Goal: Task Accomplishment & Management: Manage account settings

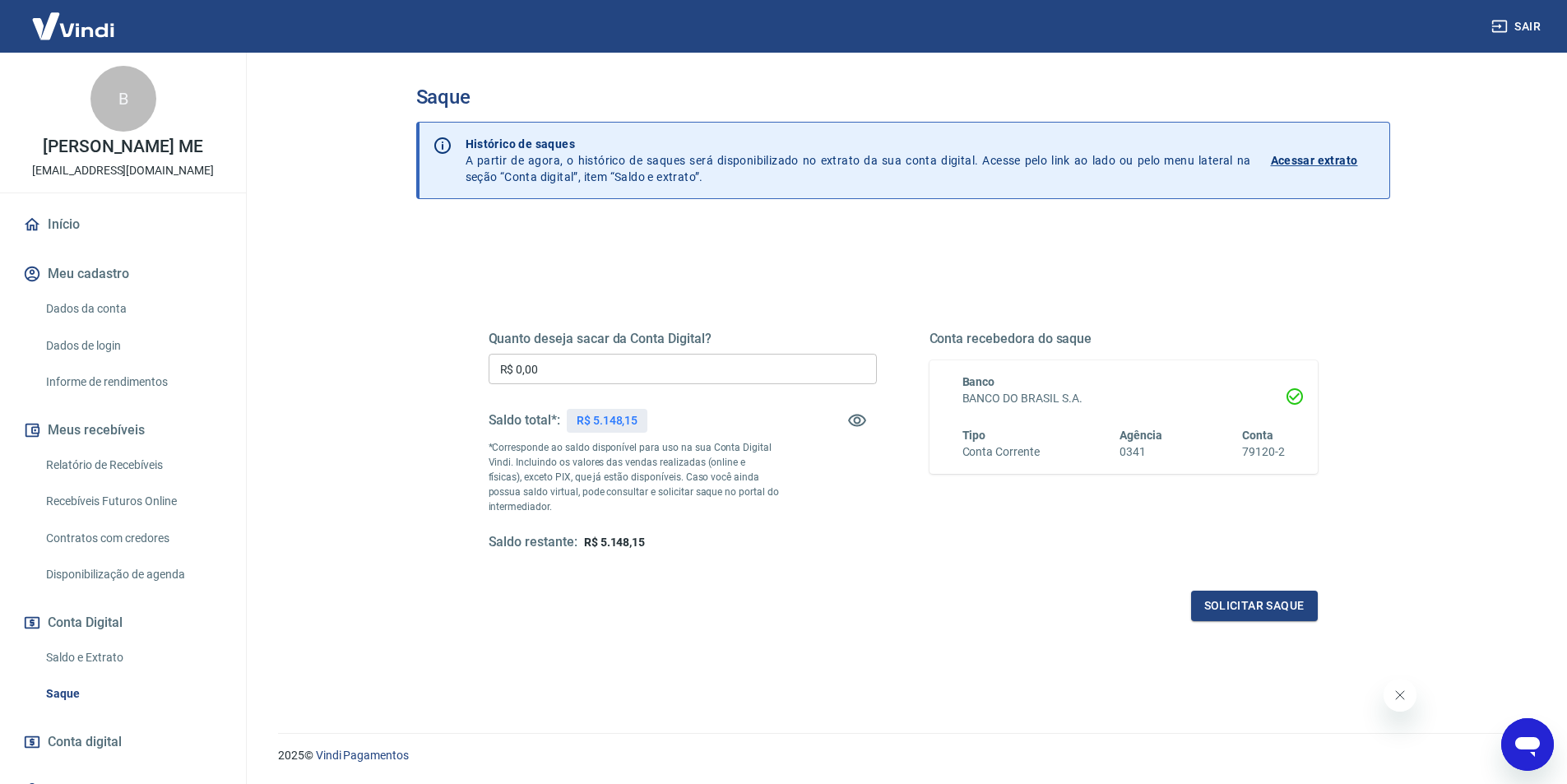
click at [689, 368] on input "R$ 0,00" at bounding box center [683, 369] width 388 height 30
type input "R$ 5.148,15"
click at [1214, 611] on button "Solicitar saque" at bounding box center [1254, 605] width 127 height 30
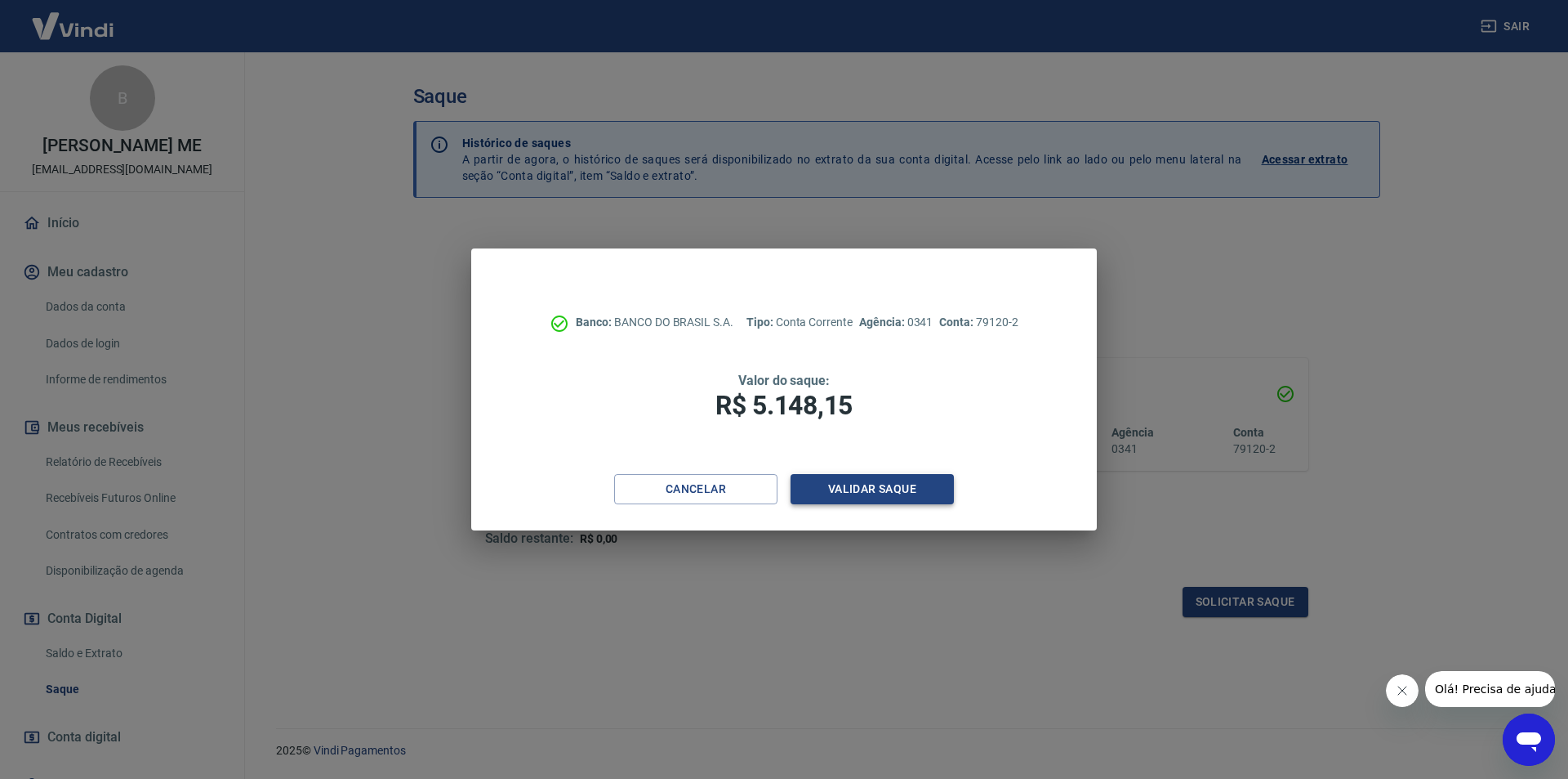
click at [851, 486] on button "Validar saque" at bounding box center [872, 489] width 163 height 30
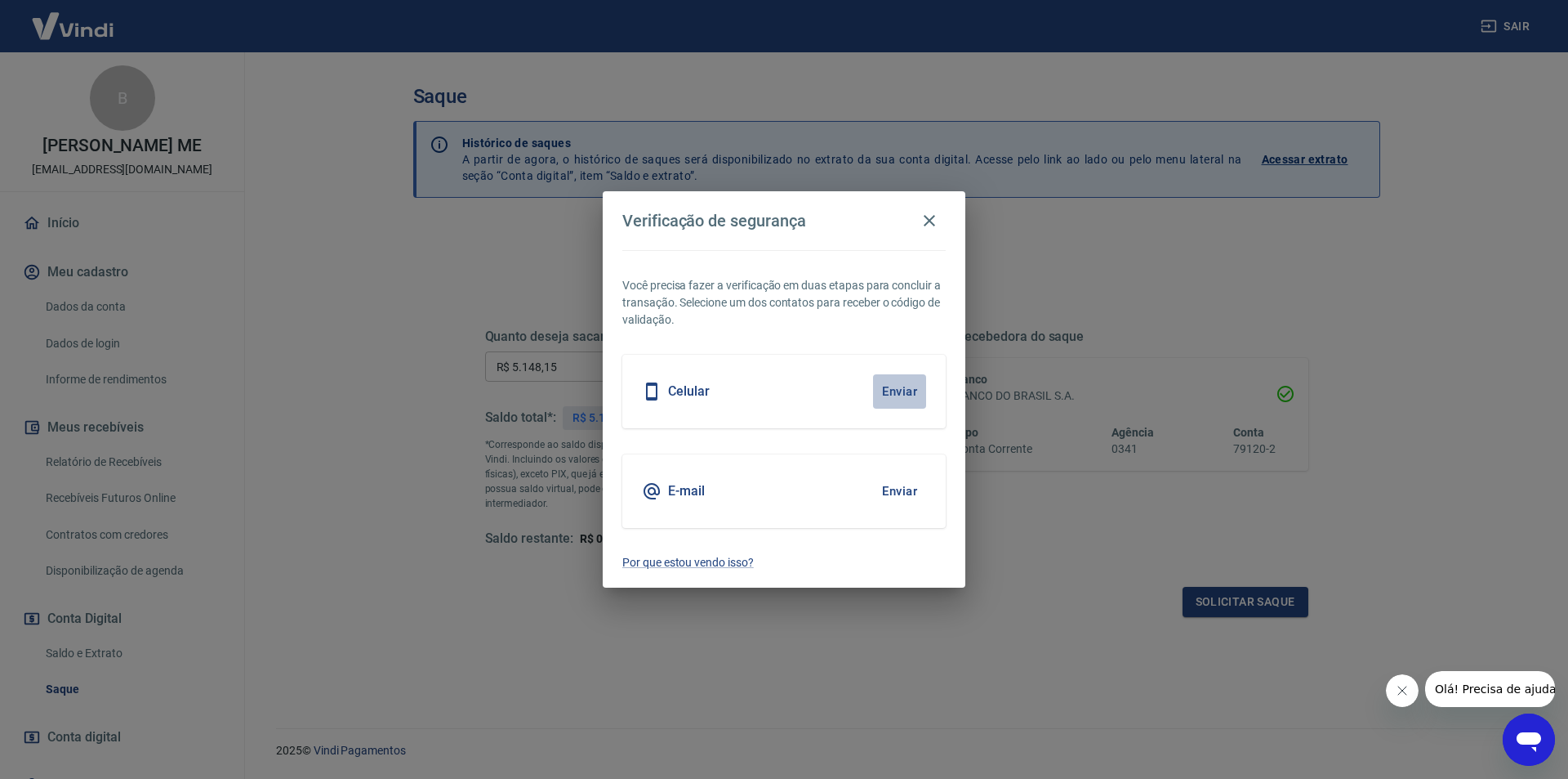
click at [893, 393] on button "Enviar" at bounding box center [899, 391] width 53 height 34
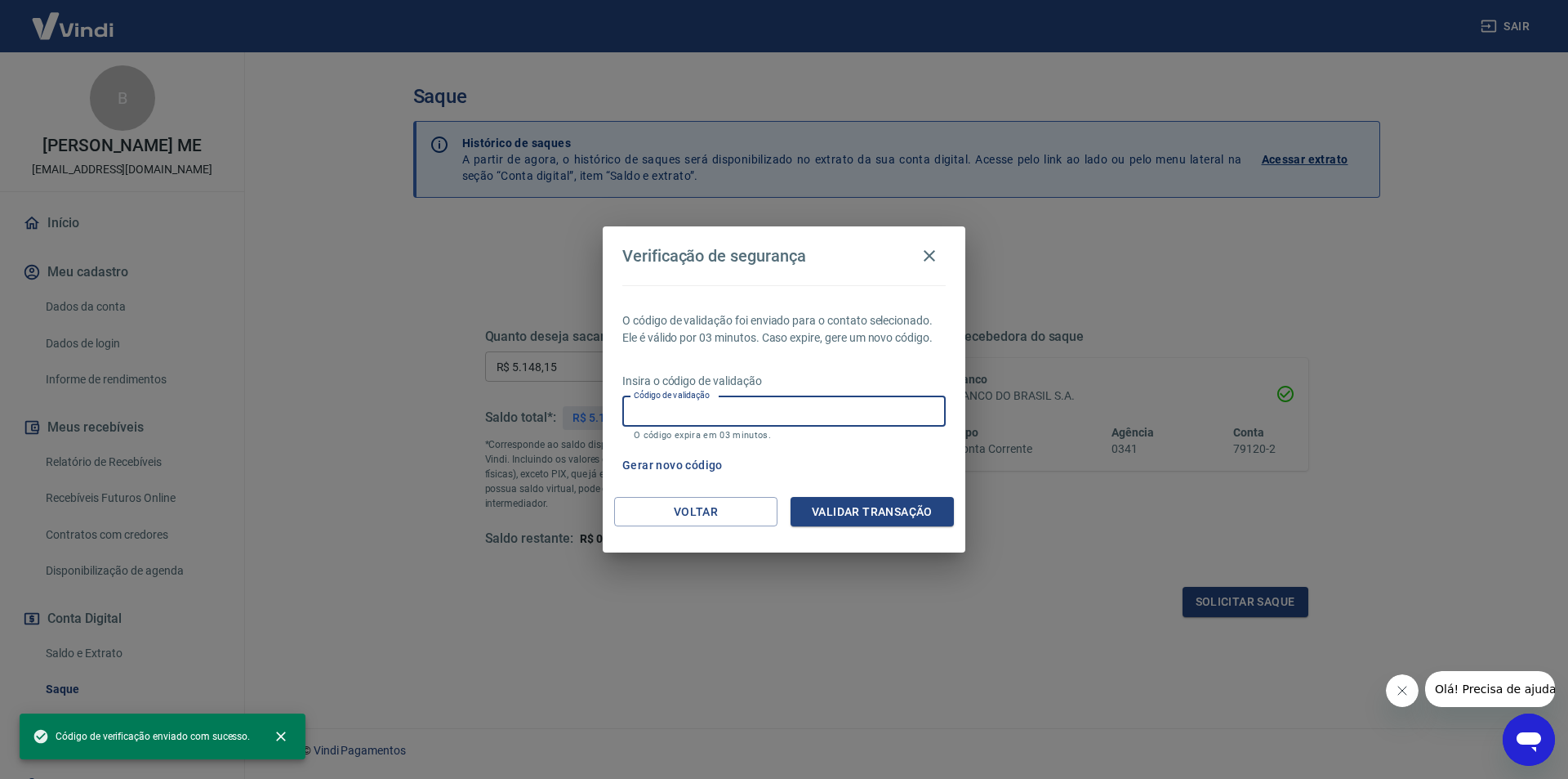
click at [892, 402] on input "Código de validação" at bounding box center [784, 411] width 324 height 30
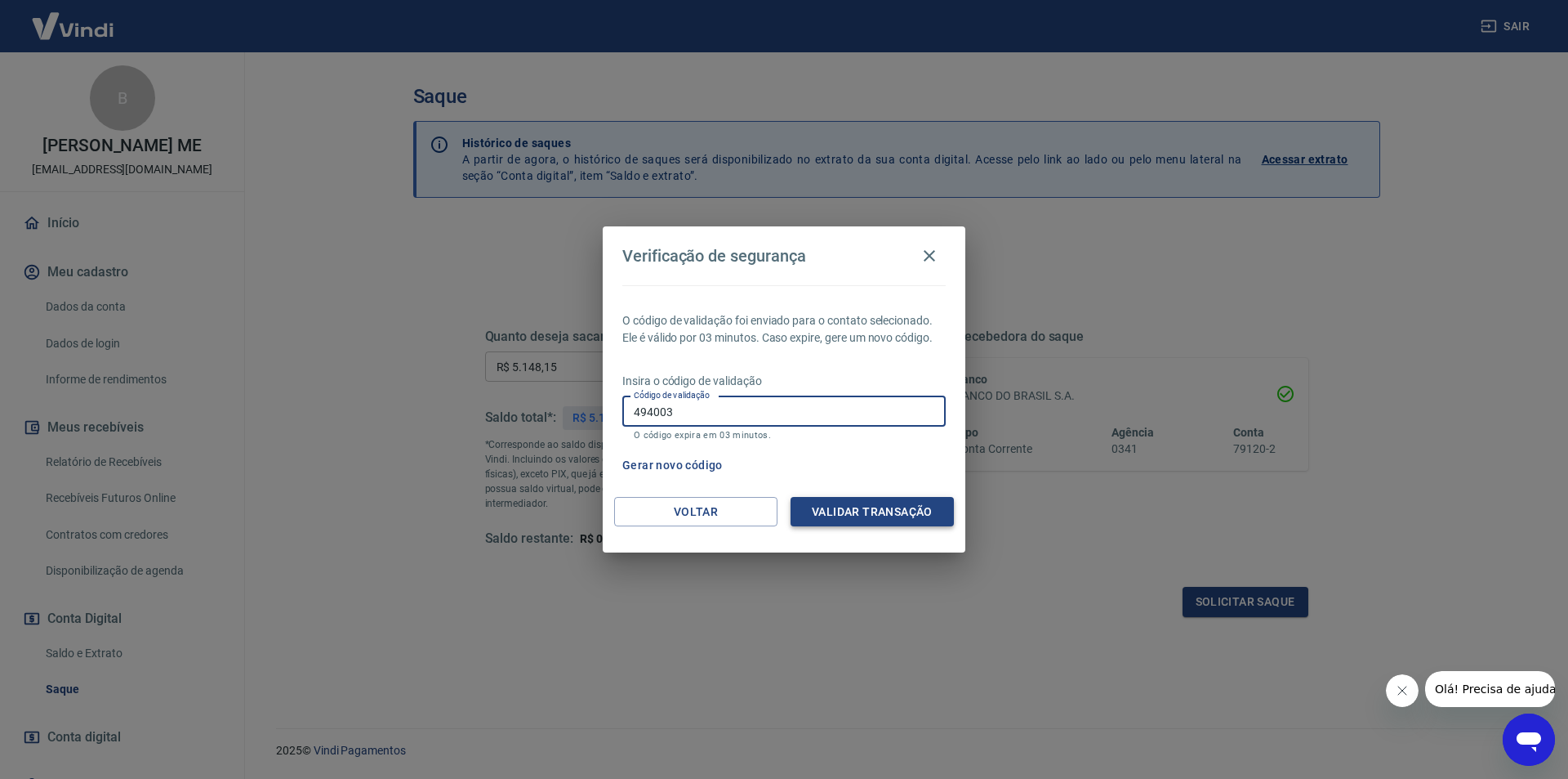
type input "494003"
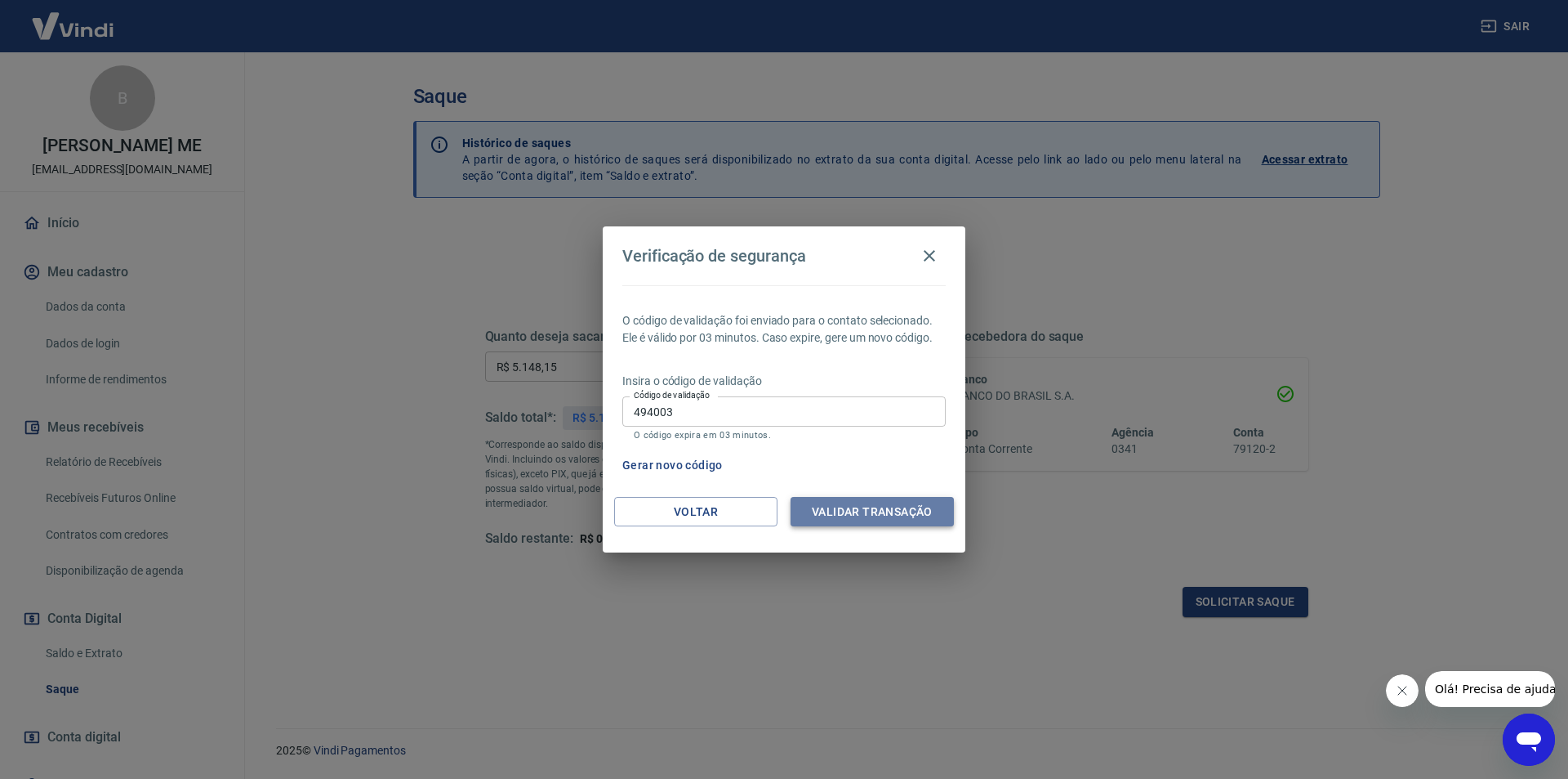
click at [890, 505] on button "Validar transação" at bounding box center [872, 511] width 163 height 30
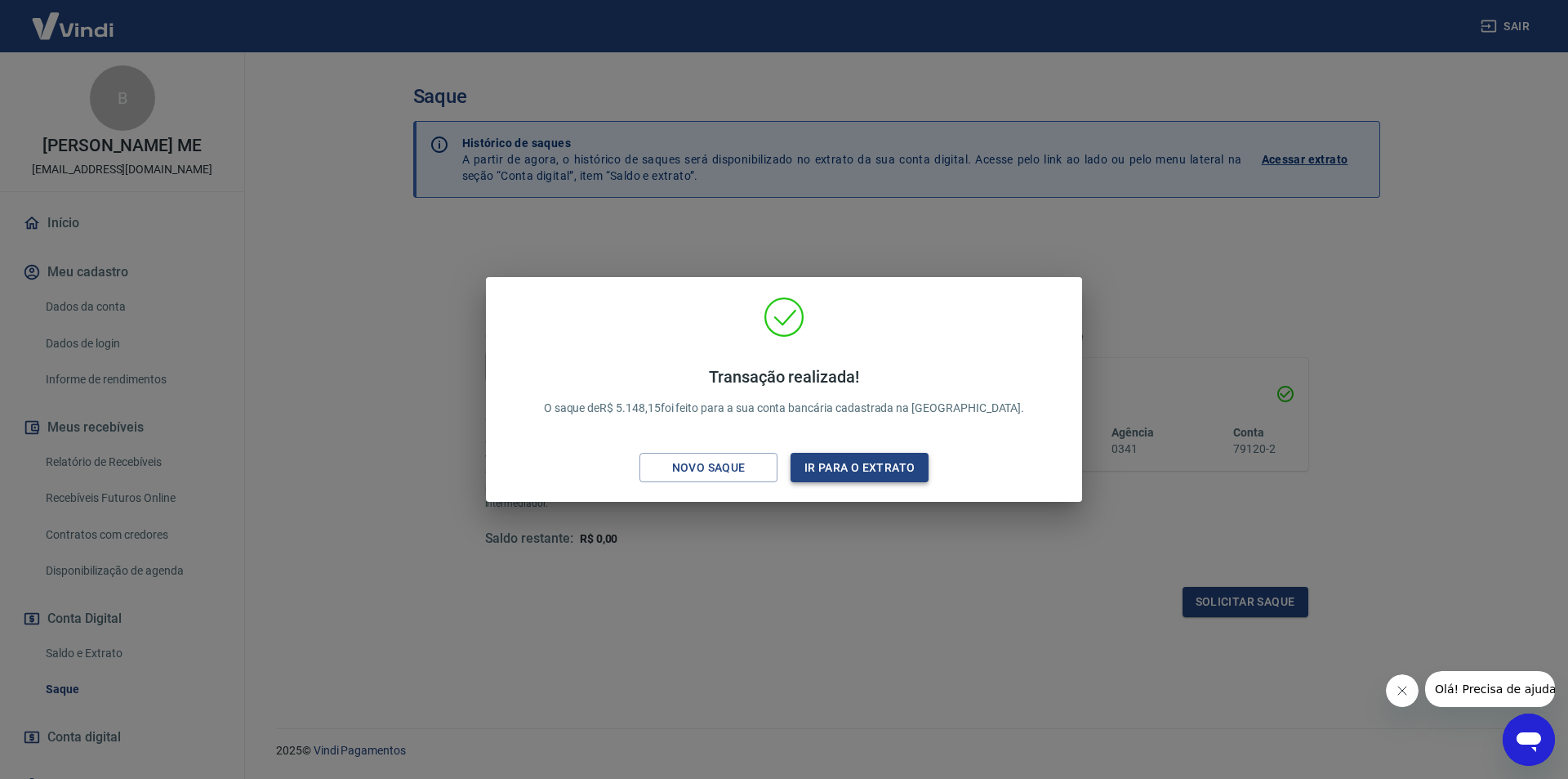
click at [831, 478] on button "Ir para o extrato" at bounding box center [859, 468] width 138 height 30
